Goal: Information Seeking & Learning: Learn about a topic

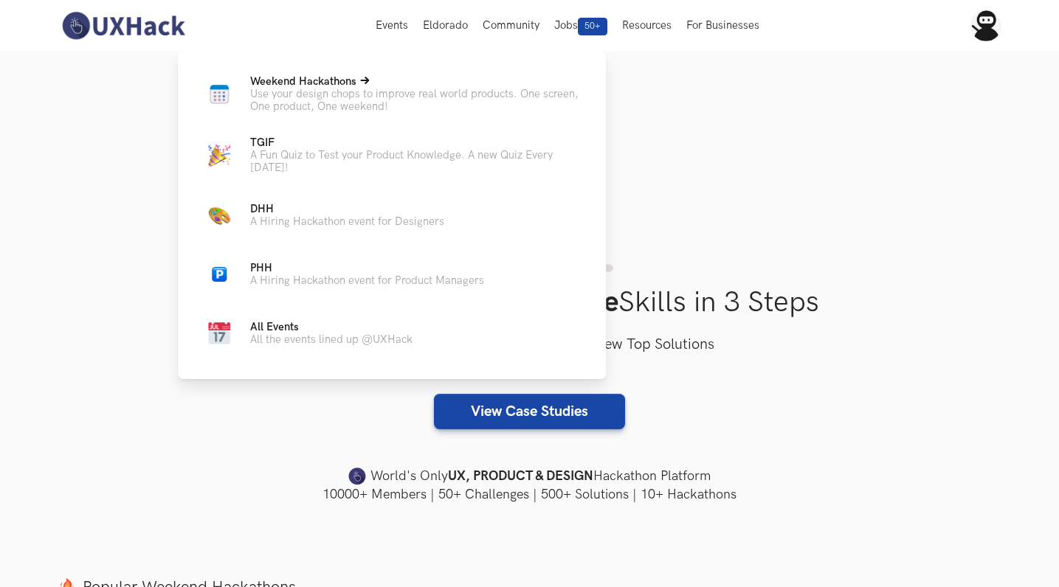
click at [287, 78] on span "Weekend Hackathons Live" at bounding box center [303, 81] width 106 height 13
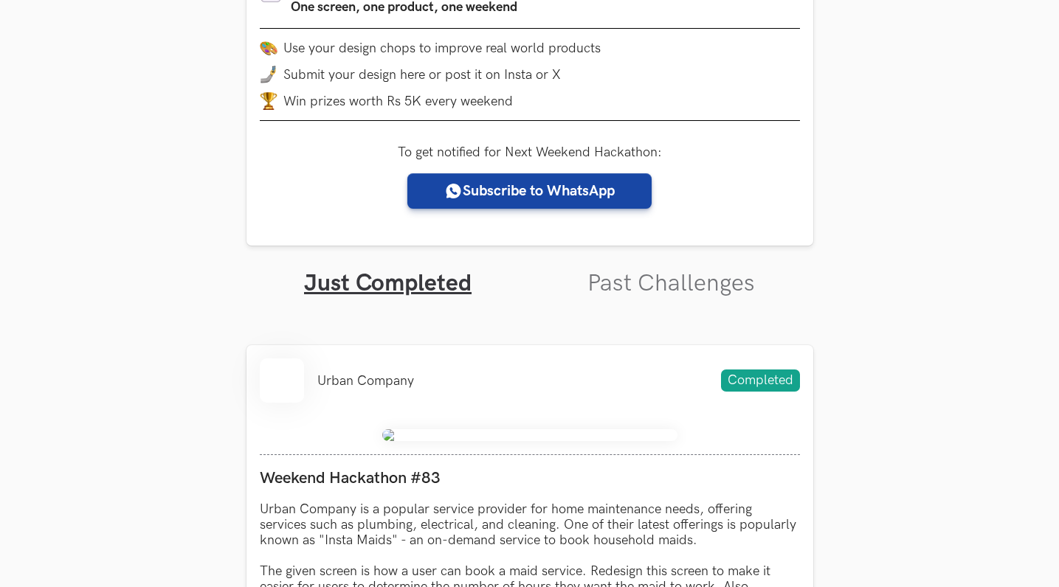
scroll to position [331, 0]
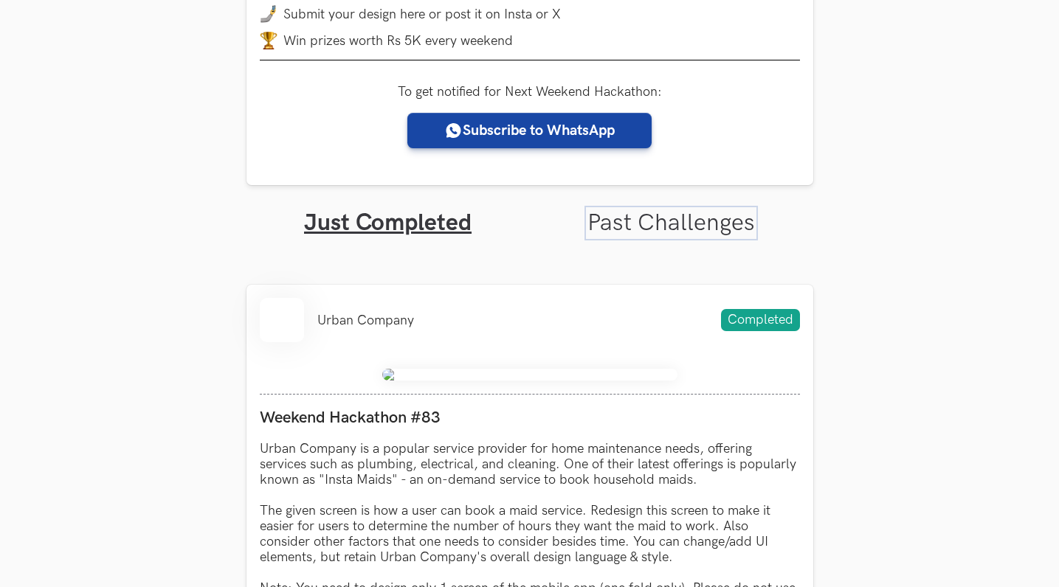
click at [706, 215] on link "Past Challenges" at bounding box center [671, 223] width 168 height 29
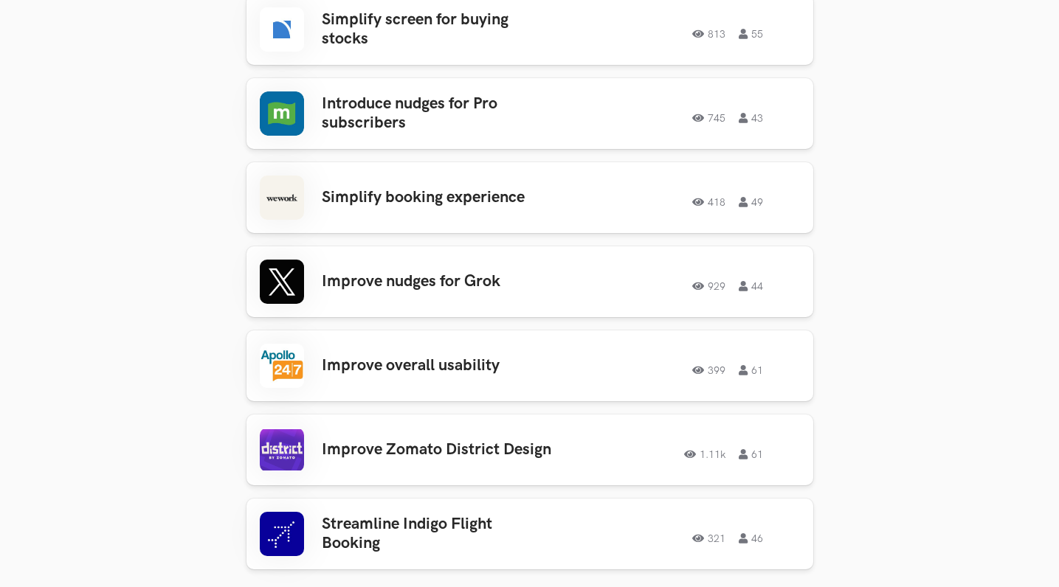
scroll to position [2550, 0]
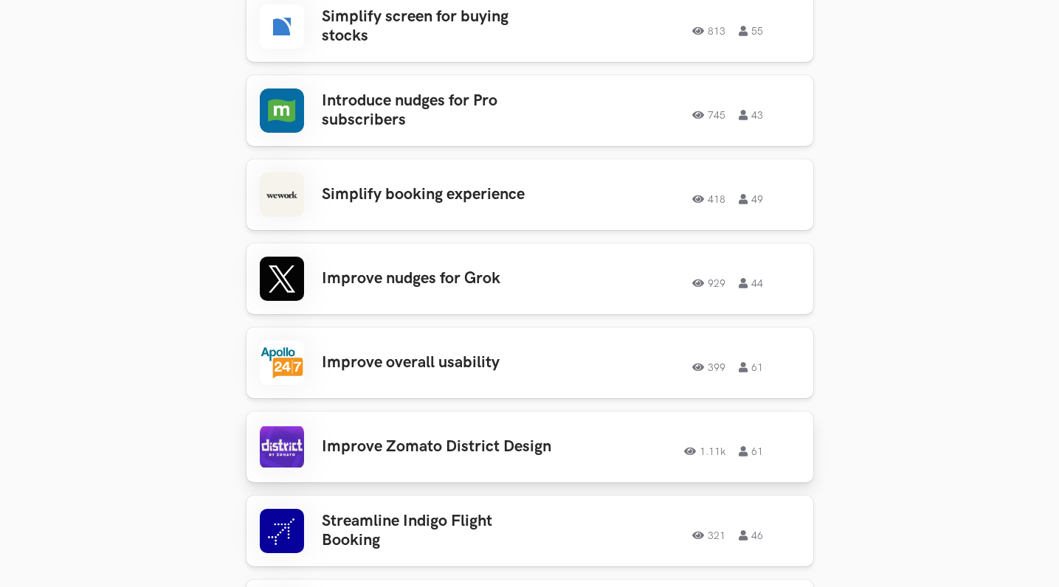
click at [455, 438] on h3 "Improve Zomato District Design" at bounding box center [437, 447] width 230 height 19
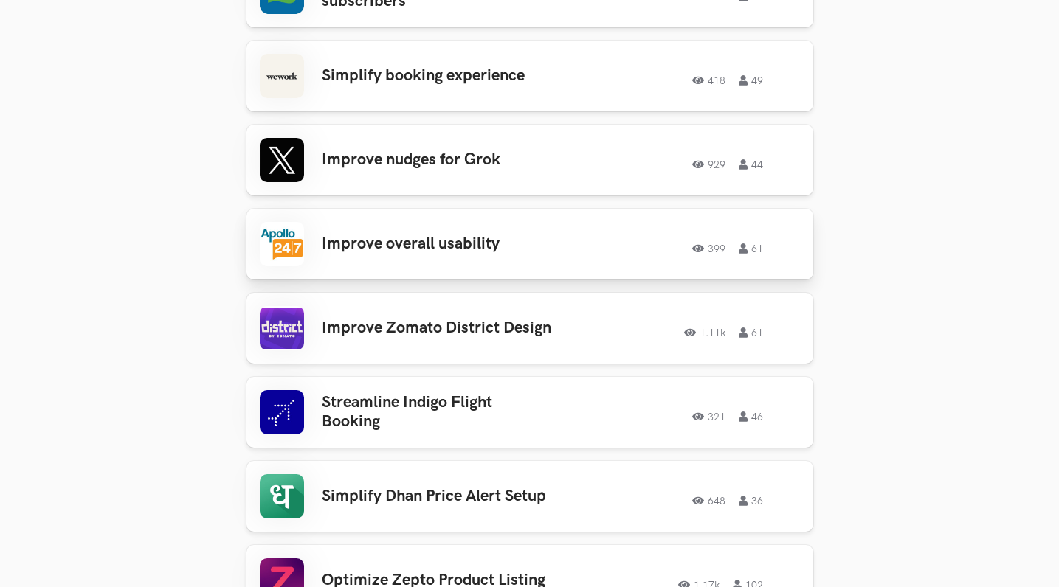
scroll to position [2704, 0]
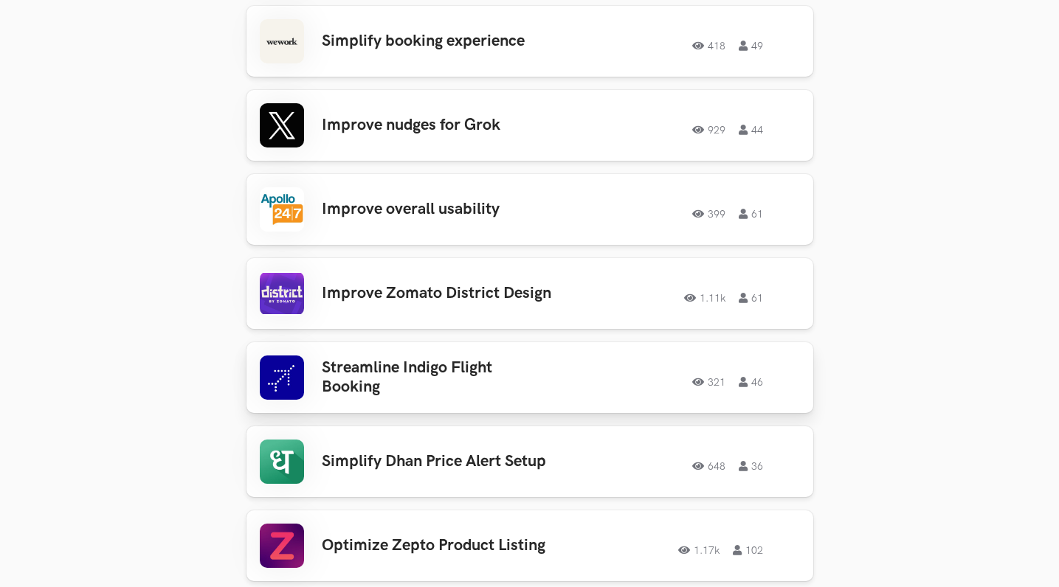
click at [356, 359] on h3 "Streamline Indigo Flight Booking" at bounding box center [437, 378] width 230 height 39
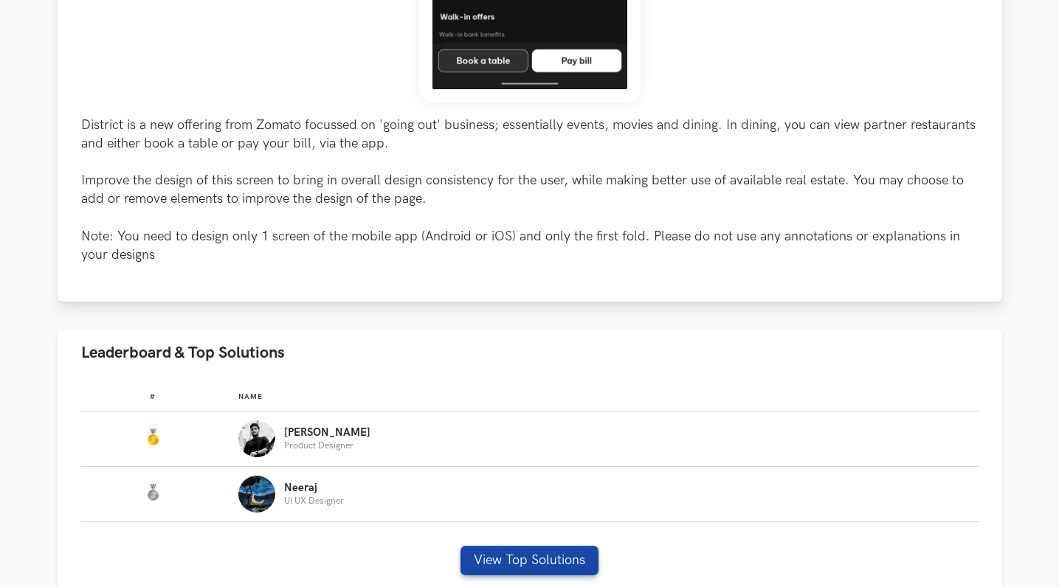
scroll to position [735, 0]
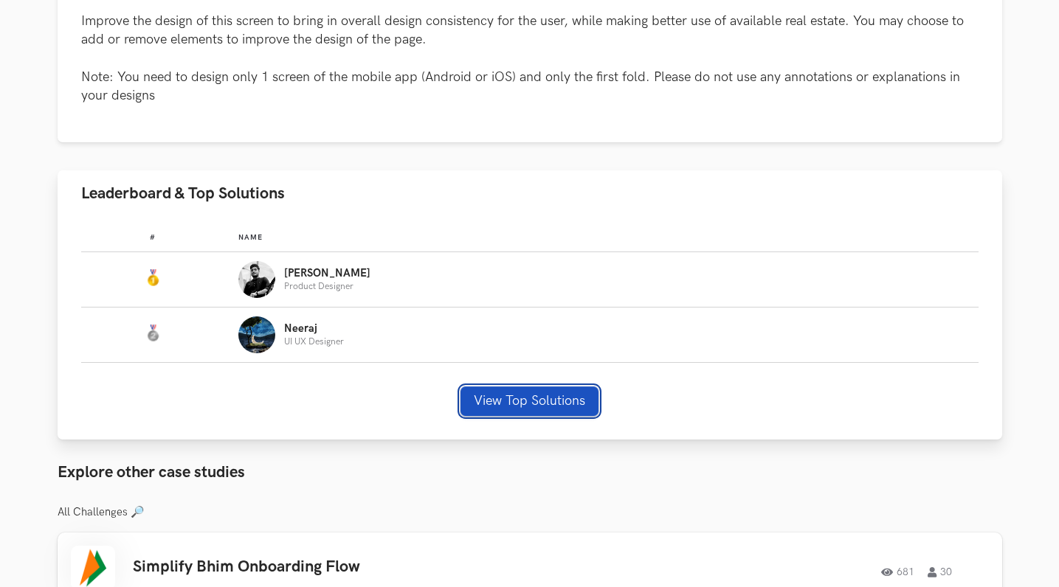
click at [496, 391] on button "View Top Solutions" at bounding box center [529, 402] width 138 height 30
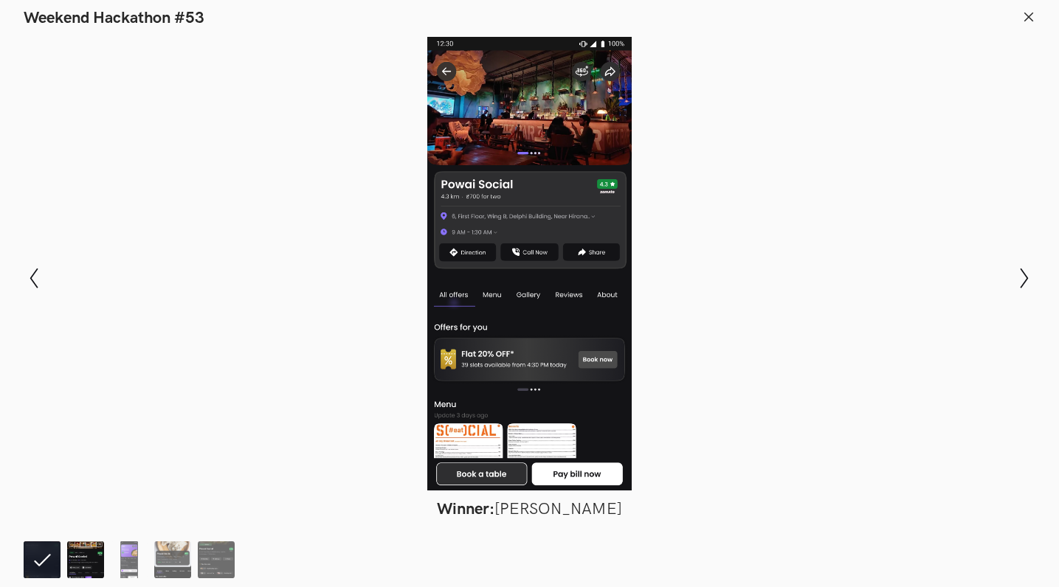
click at [88, 549] on img at bounding box center [85, 560] width 37 height 37
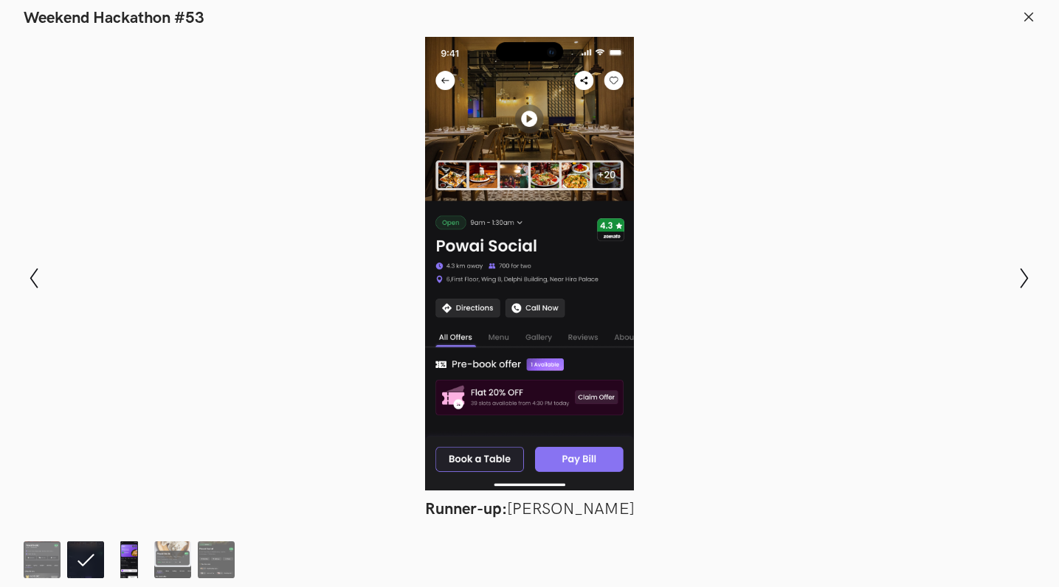
click at [128, 556] on img at bounding box center [129, 560] width 37 height 37
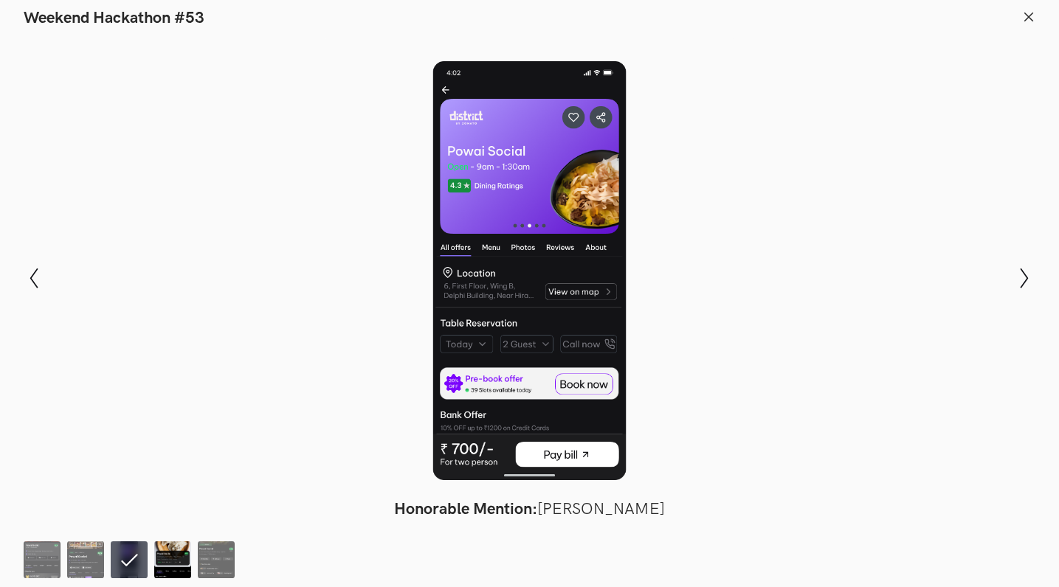
click at [180, 554] on img at bounding box center [172, 560] width 37 height 37
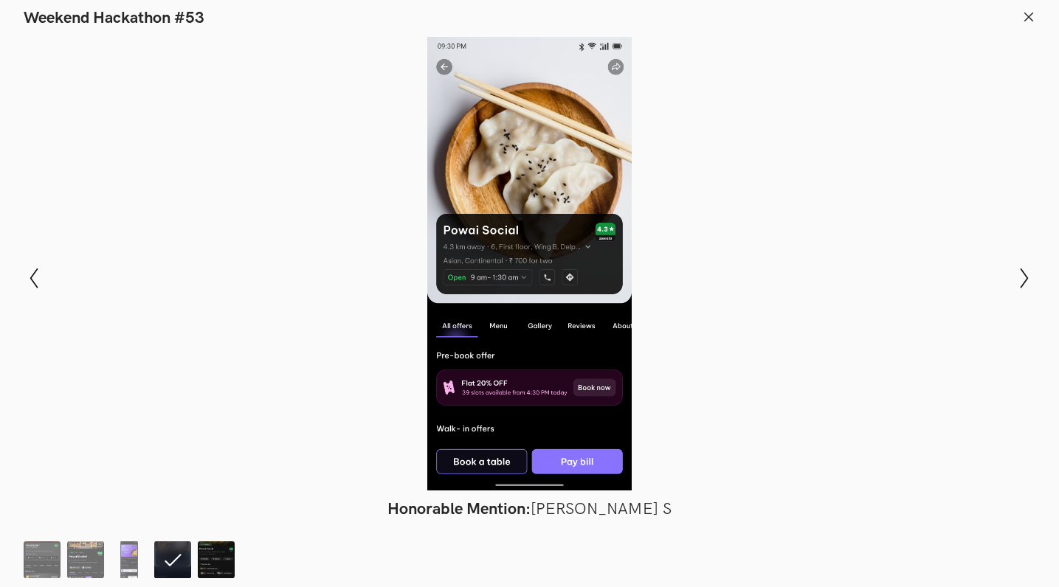
click at [218, 545] on img at bounding box center [216, 560] width 37 height 37
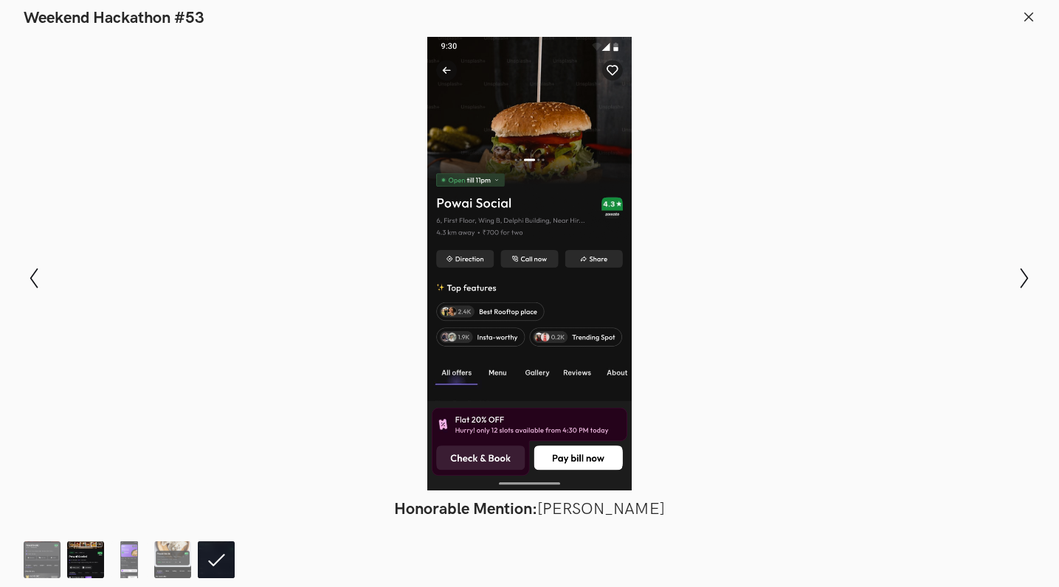
click at [90, 562] on img at bounding box center [85, 560] width 37 height 37
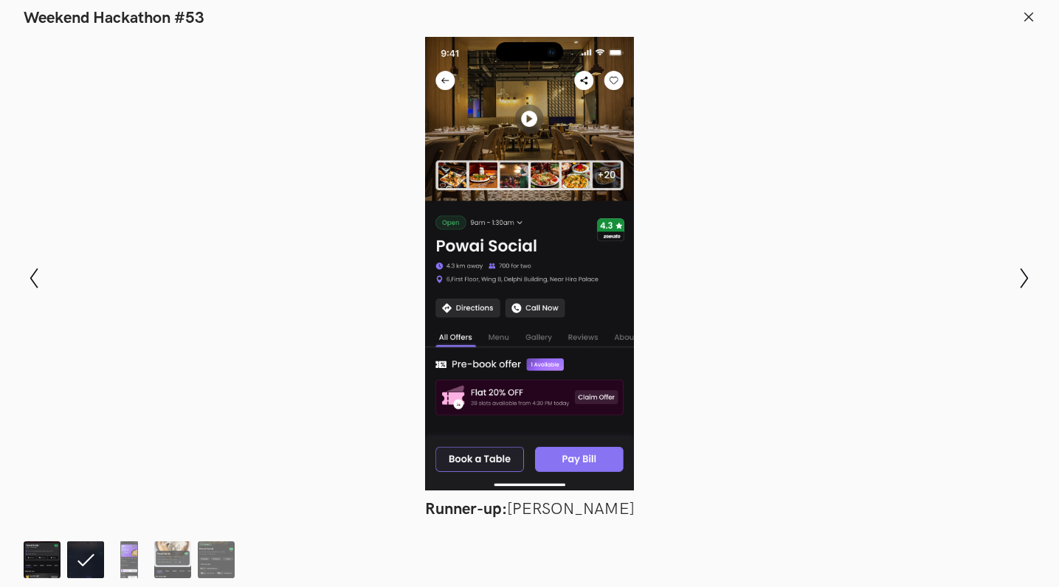
click at [38, 553] on img at bounding box center [42, 560] width 37 height 37
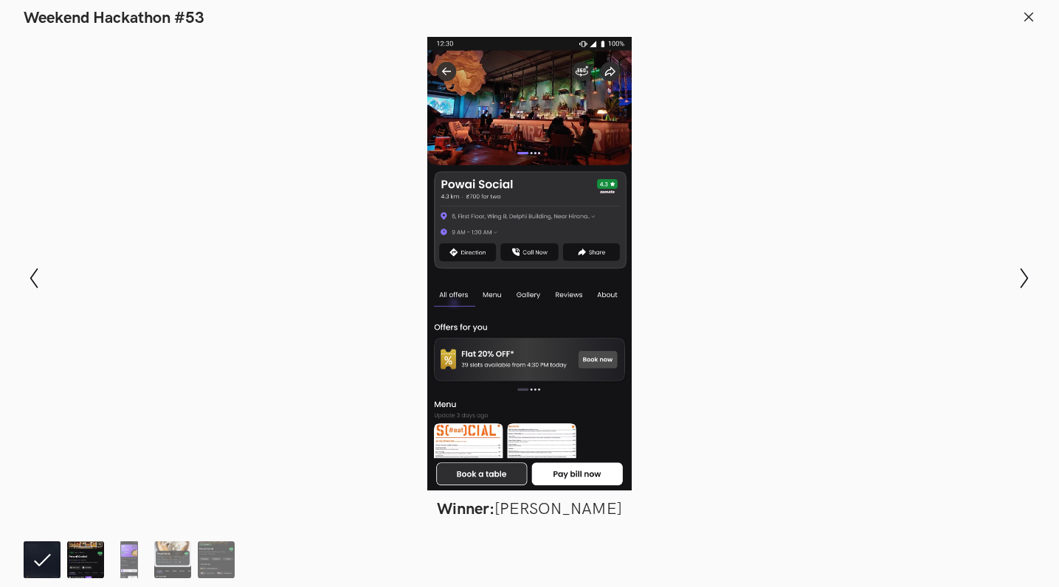
click at [72, 562] on img at bounding box center [85, 560] width 37 height 37
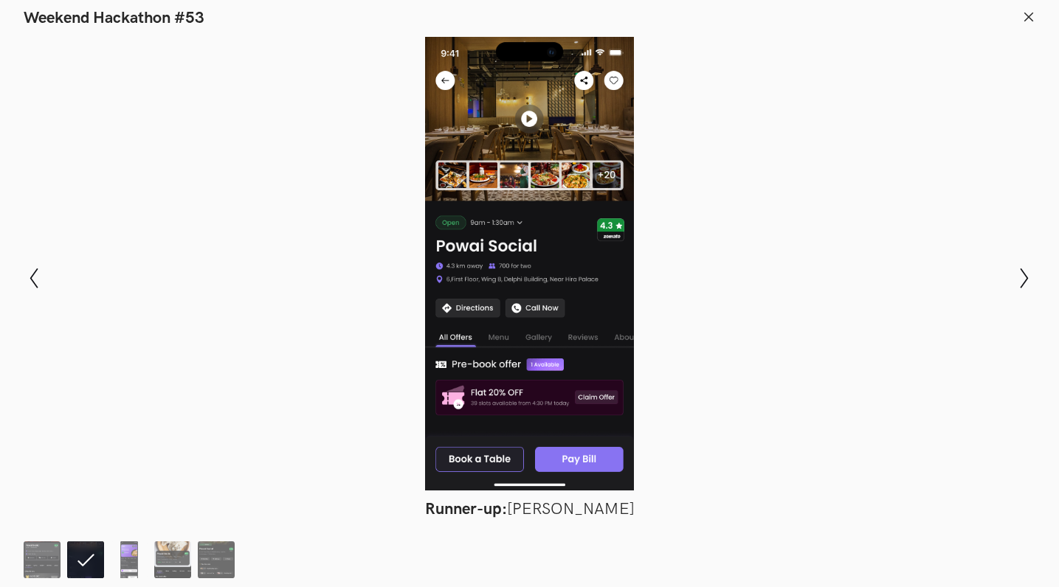
click at [96, 567] on li at bounding box center [85, 560] width 37 height 37
click at [122, 562] on img at bounding box center [129, 560] width 37 height 37
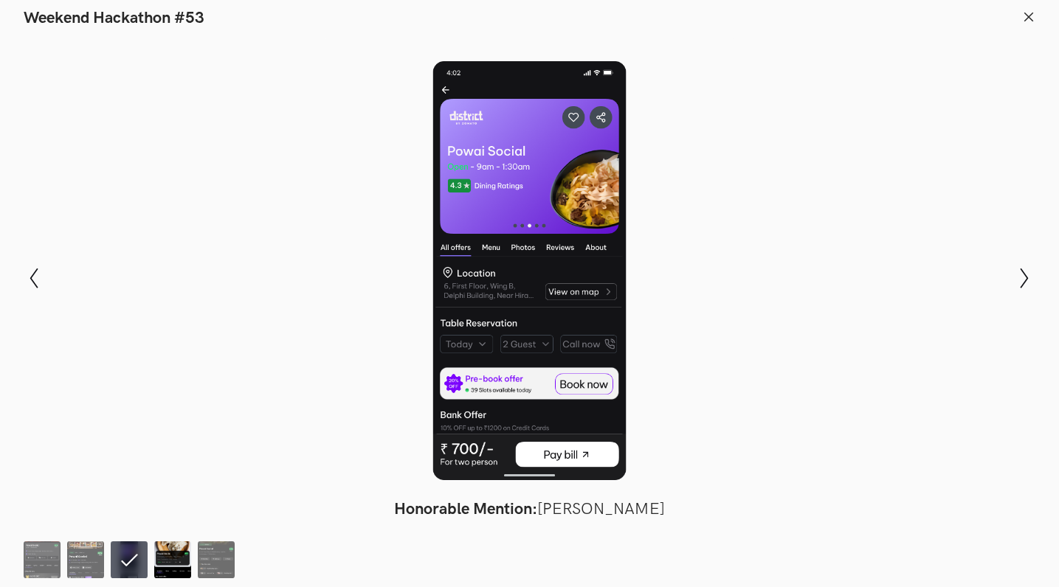
click at [159, 556] on img at bounding box center [172, 560] width 37 height 37
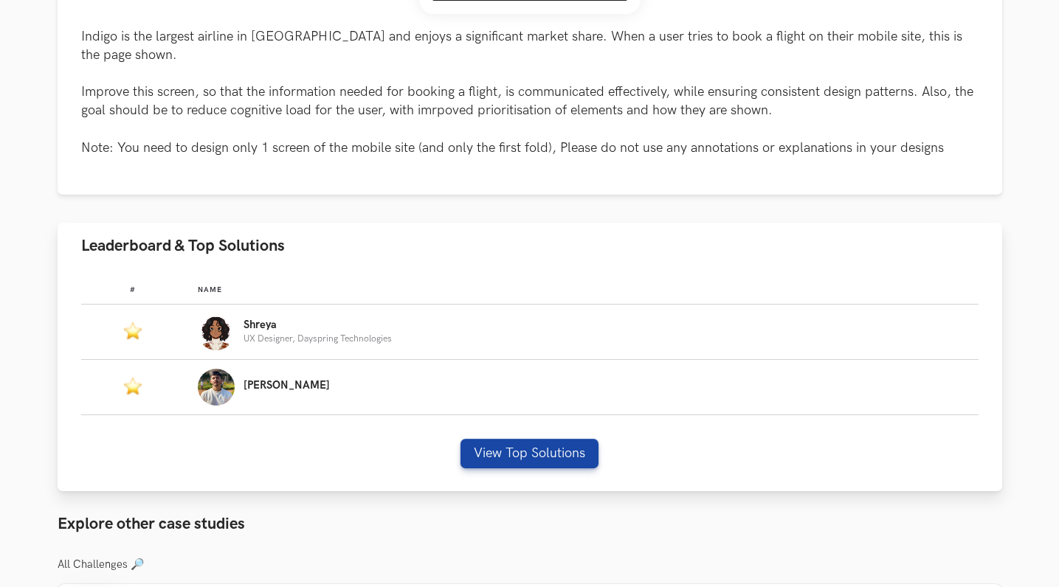
scroll to position [690, 0]
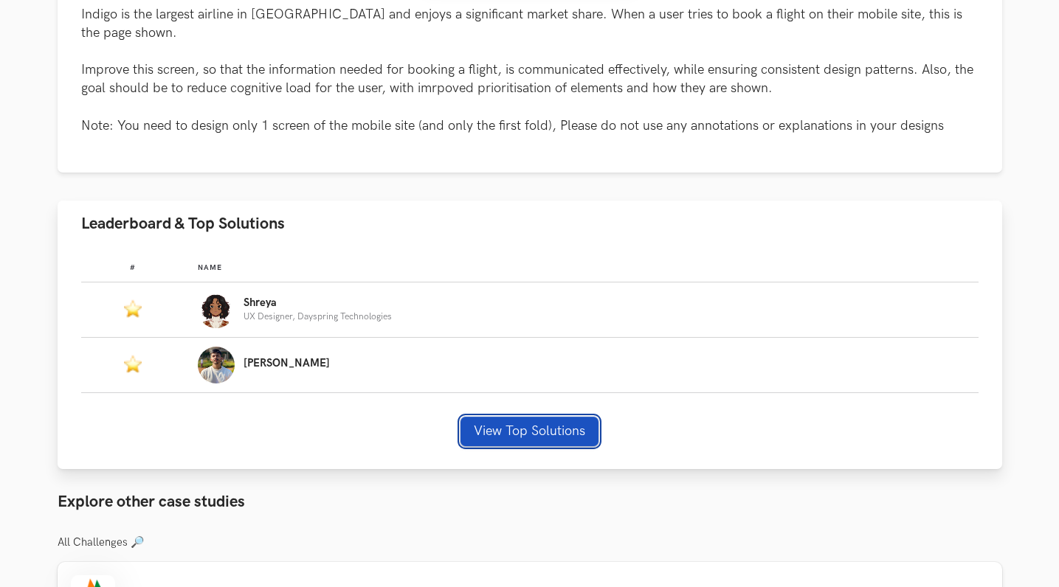
click at [511, 417] on button "View Top Solutions" at bounding box center [529, 432] width 138 height 30
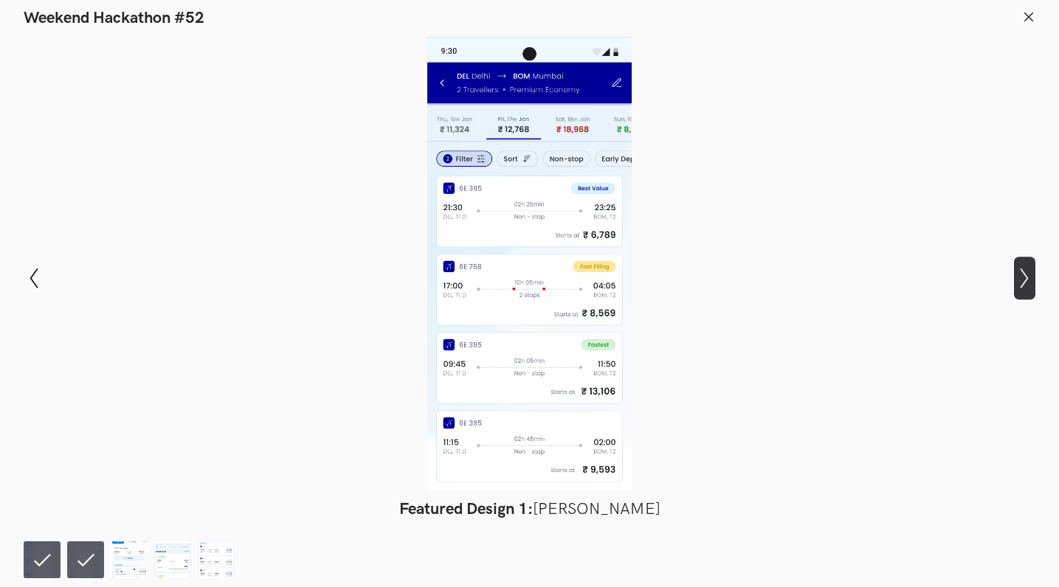
click at [1027, 275] on icon "Show next slide" at bounding box center [1024, 278] width 21 height 21
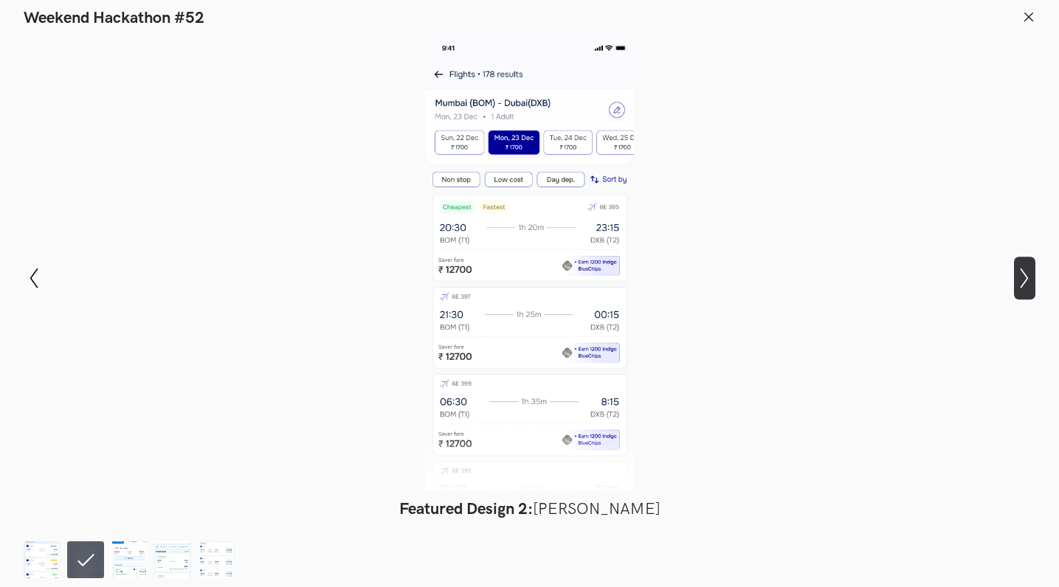
click at [1027, 275] on icon "Show next slide" at bounding box center [1024, 278] width 21 height 21
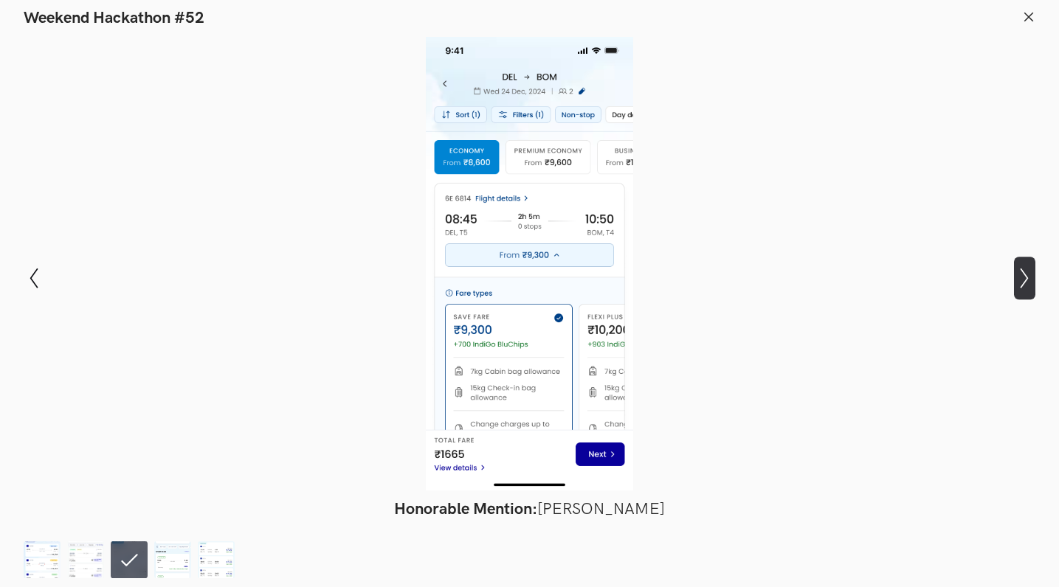
click at [1027, 275] on icon "Show next slide" at bounding box center [1024, 278] width 21 height 21
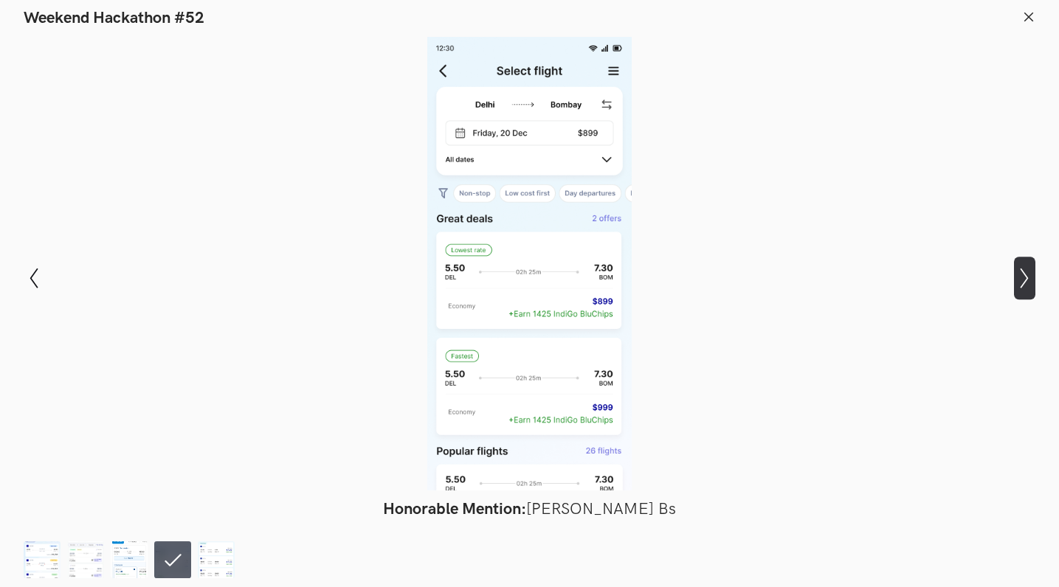
click at [1027, 275] on icon "Show next slide" at bounding box center [1024, 278] width 21 height 21
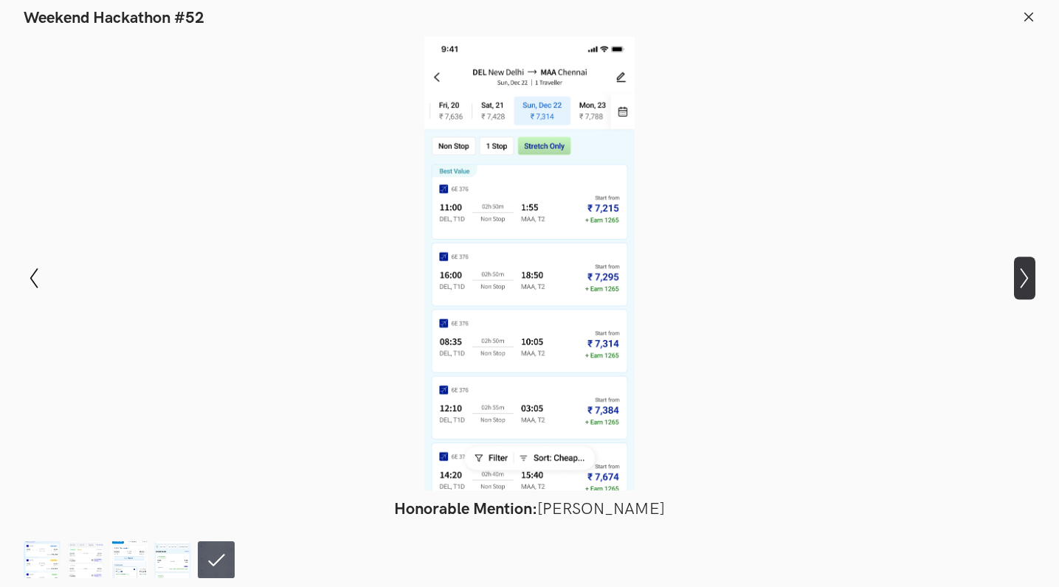
click at [1027, 275] on icon "Show next slide" at bounding box center [1024, 278] width 21 height 21
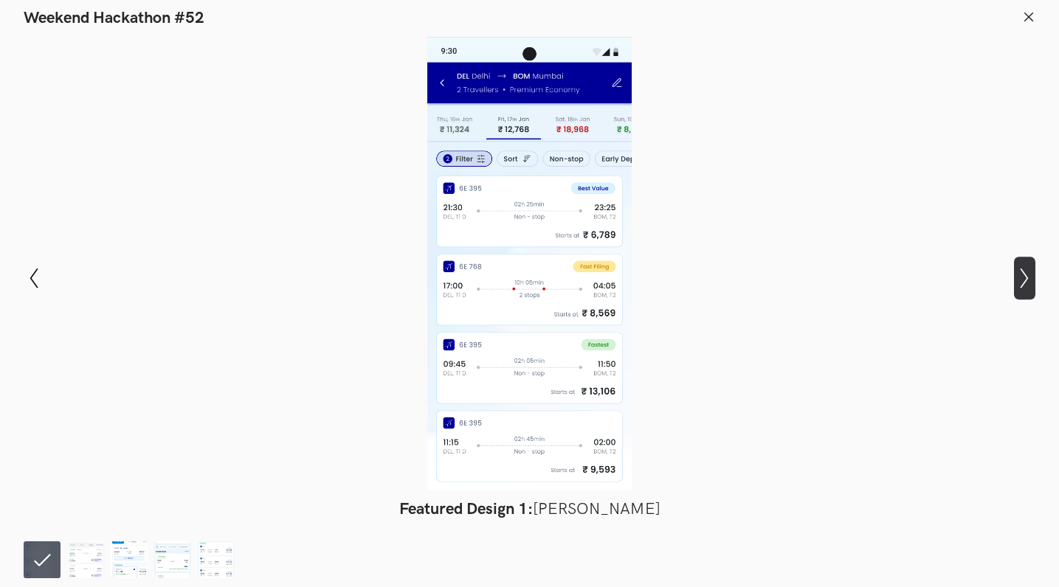
click at [1027, 275] on icon "Show next slide" at bounding box center [1024, 278] width 21 height 21
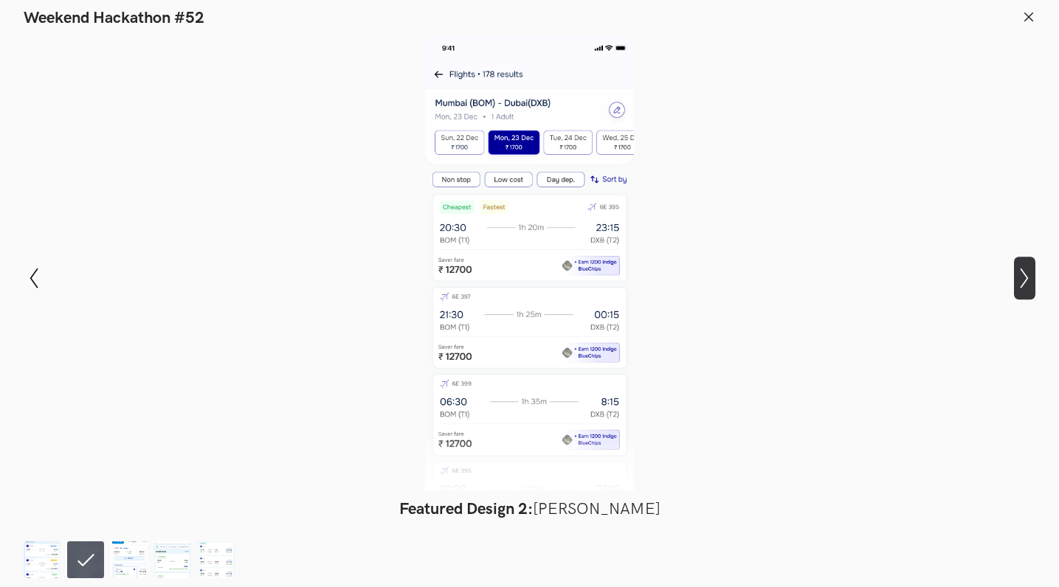
click at [1027, 282] on icon "Show next slide" at bounding box center [1024, 278] width 21 height 21
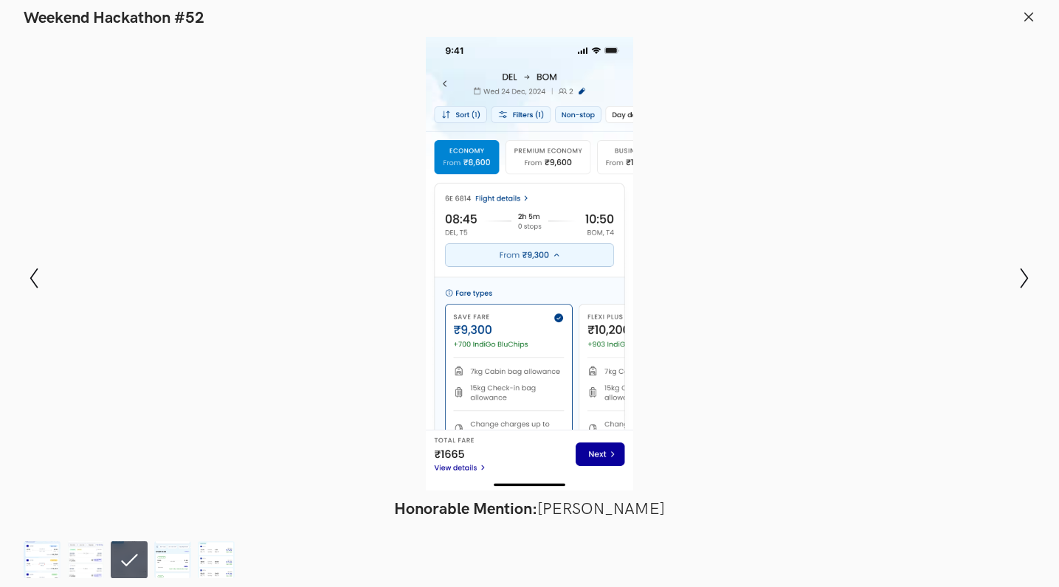
click at [1032, 20] on line at bounding box center [1029, 17] width 8 height 8
